Goal: Task Accomplishment & Management: Manage account settings

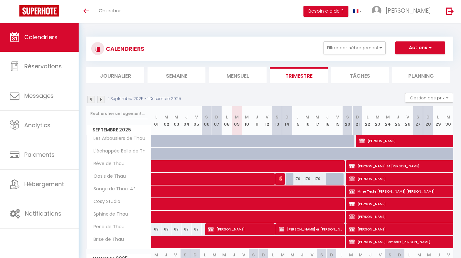
click at [93, 101] on img at bounding box center [90, 99] width 7 height 7
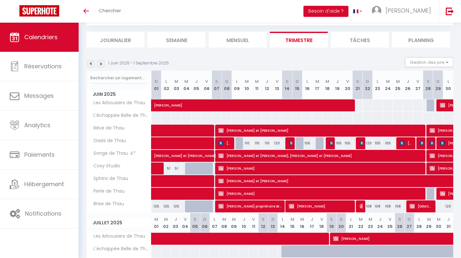
scroll to position [37, 0]
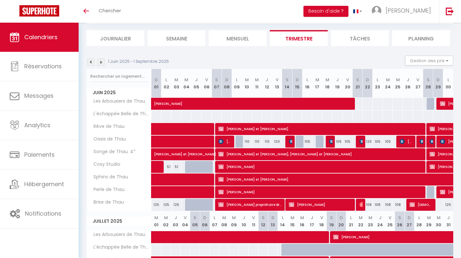
click at [90, 63] on img at bounding box center [90, 62] width 7 height 7
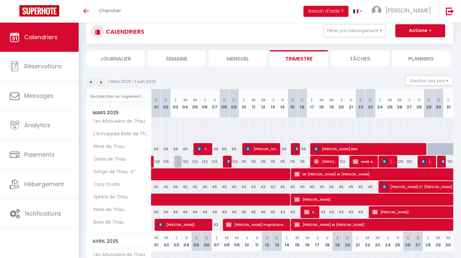
scroll to position [17, 0]
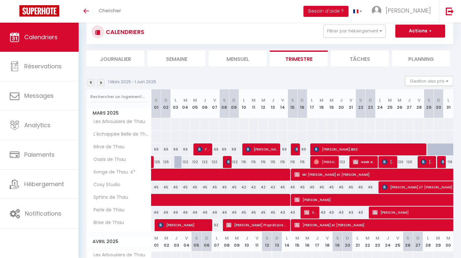
click at [101, 83] on img at bounding box center [100, 82] width 7 height 7
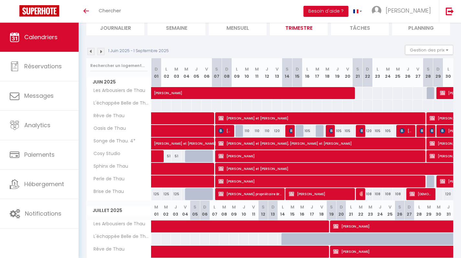
scroll to position [14, 0]
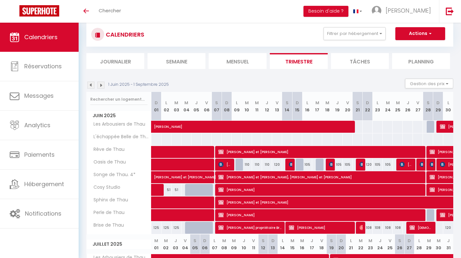
click at [103, 86] on img at bounding box center [100, 85] width 7 height 7
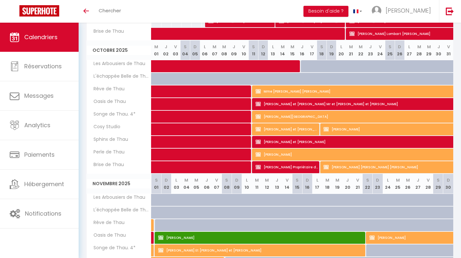
scroll to position [206, 0]
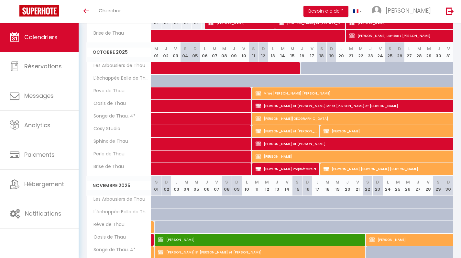
click at [273, 159] on span "[PERSON_NAME]" at bounding box center [412, 156] width 313 height 12
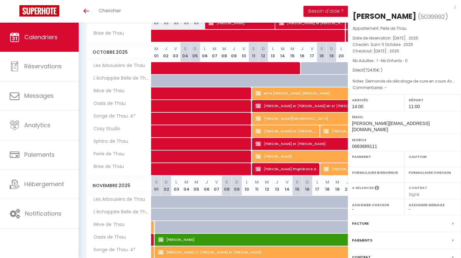
select select "KO"
select select "0"
select select "1"
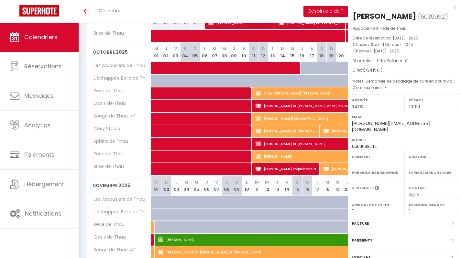
select select
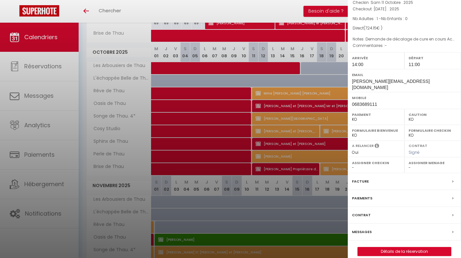
scroll to position [42, 0]
click at [380, 45] on p "Commentaires : -" at bounding box center [405, 46] width 104 height 6
click at [396, 248] on link "Détails de la réservation" at bounding box center [404, 252] width 93 height 8
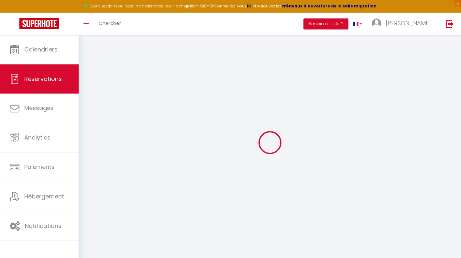
select select
select select "14"
checkbox input "true"
select select
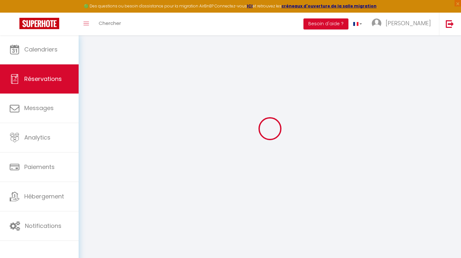
select select
checkbox input "true"
type input "24.15"
select select
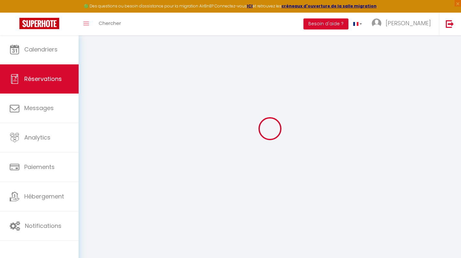
checkbox input "true"
type textarea "Demande de décalage de cure en cours Acompte de 210€ par virement reçu le 17.02…"
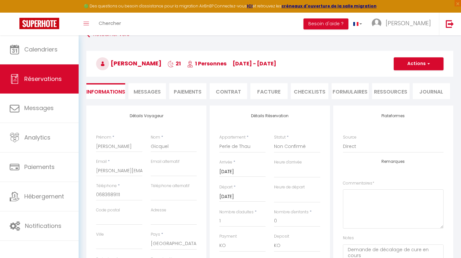
checkbox input "true"
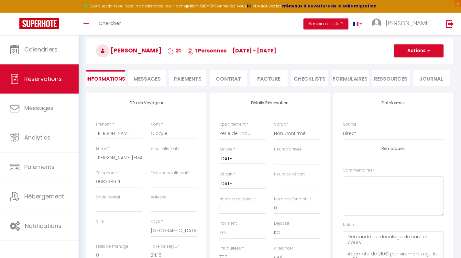
select select "14:00"
select select "11:00"
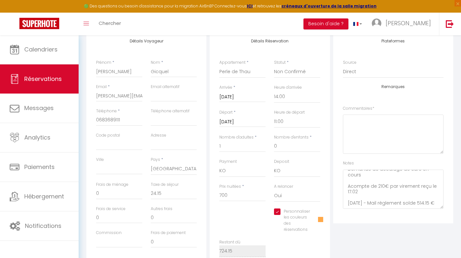
scroll to position [11, 0]
click at [355, 202] on textarea "Demande de décalage de cure en cours Acompte de 210€ par virement reçu le 17.02…" at bounding box center [393, 189] width 101 height 39
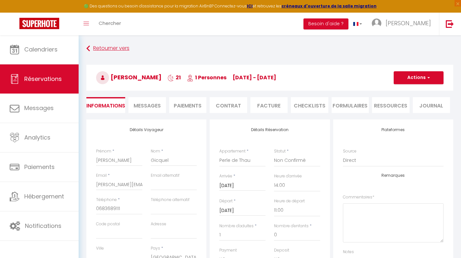
scroll to position [0, 0]
type textarea "Demande de décalage de cure en cours Acompte de 210€ par virement reçu le 17.02…"
click at [415, 76] on button "Actions" at bounding box center [419, 77] width 50 height 13
click at [410, 93] on link "Enregistrer" at bounding box center [412, 92] width 51 height 8
select select "not_cancelled"
